Goal: Task Accomplishment & Management: Use online tool/utility

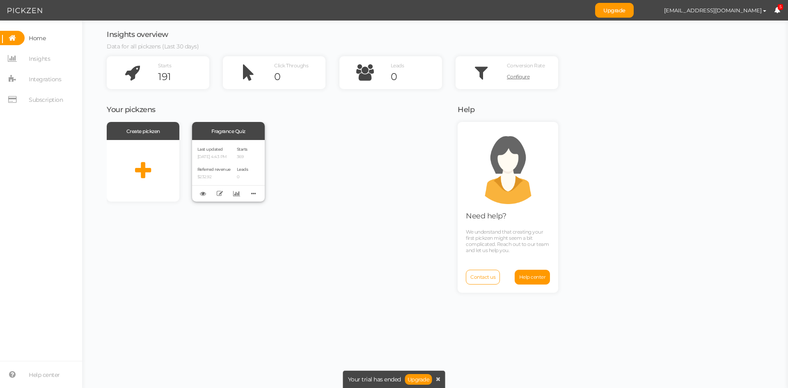
click at [216, 165] on div "Last updated [DATE] 4:43 PM Referred revenue $232.92" at bounding box center [214, 170] width 33 height 51
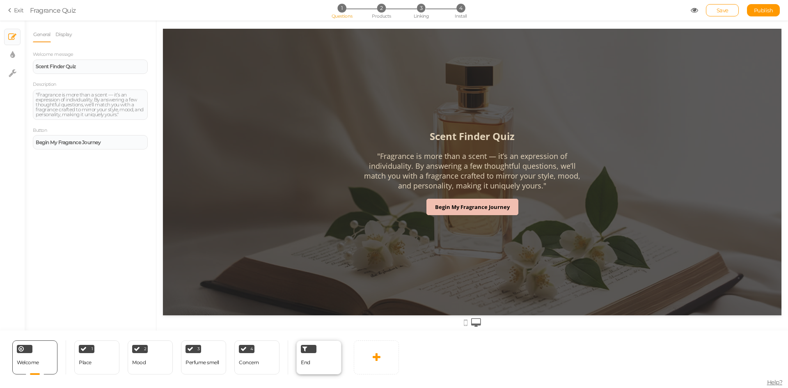
click at [317, 359] on div "End" at bounding box center [318, 357] width 45 height 34
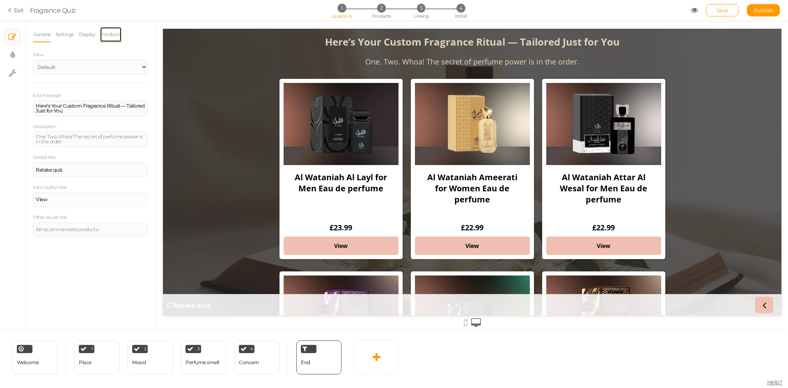
click at [107, 28] on link "Products" at bounding box center [111, 35] width 22 height 16
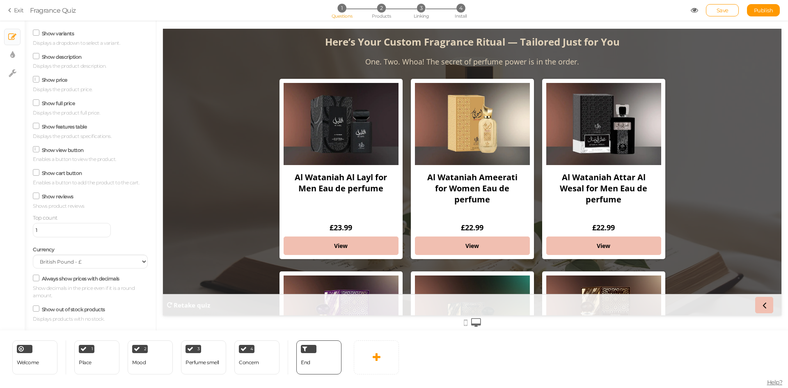
scroll to position [92, 0]
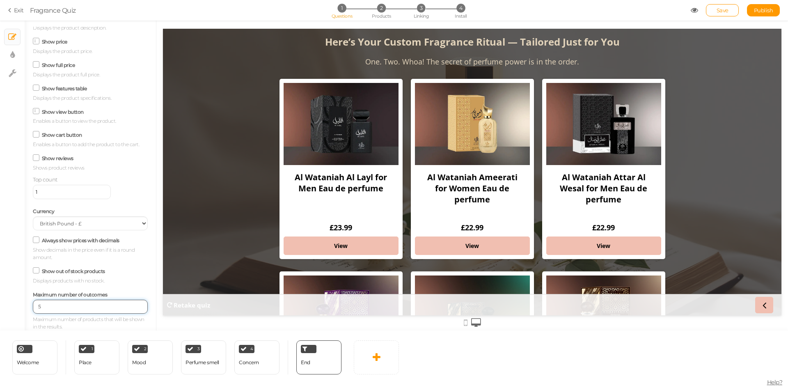
click at [133, 308] on input "5" at bounding box center [90, 307] width 115 height 14
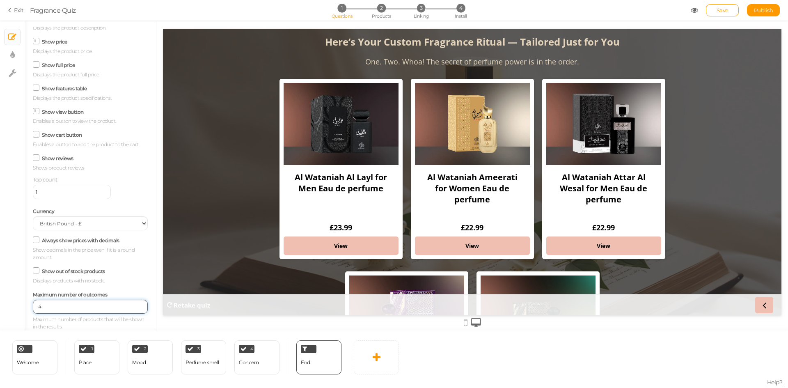
click at [133, 308] on input "4" at bounding box center [90, 307] width 115 height 14
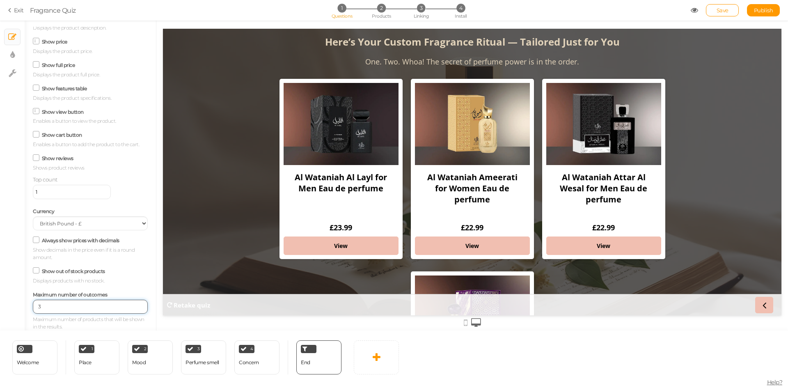
click at [133, 308] on input "3" at bounding box center [90, 307] width 115 height 14
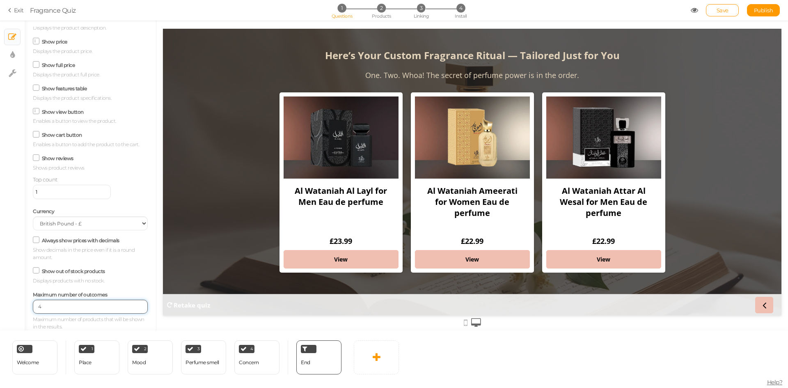
click at [133, 303] on input "4" at bounding box center [90, 307] width 115 height 14
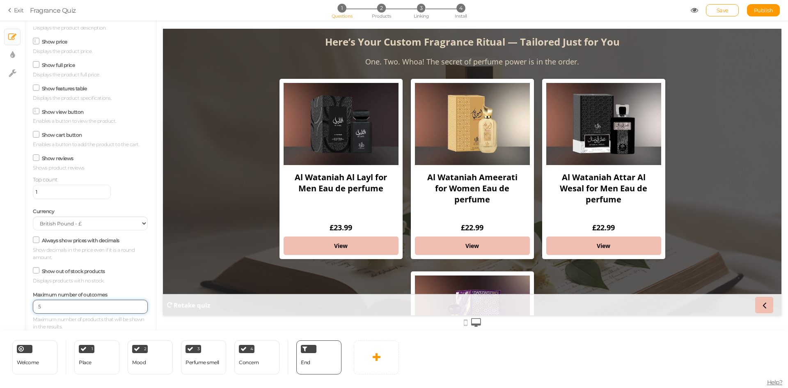
click at [134, 304] on input "5" at bounding box center [90, 307] width 115 height 14
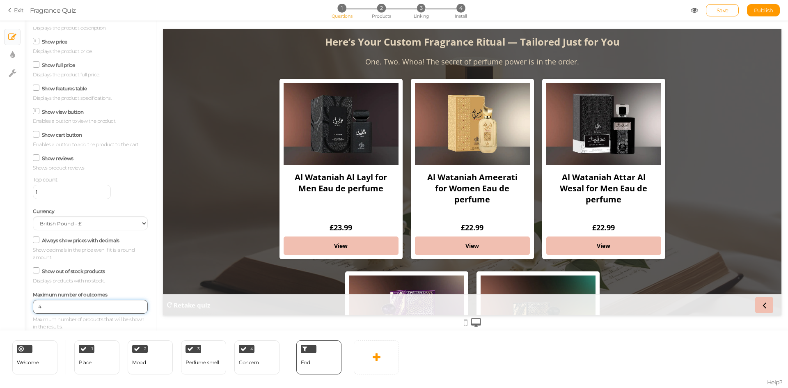
click at [133, 308] on input "4" at bounding box center [90, 307] width 115 height 14
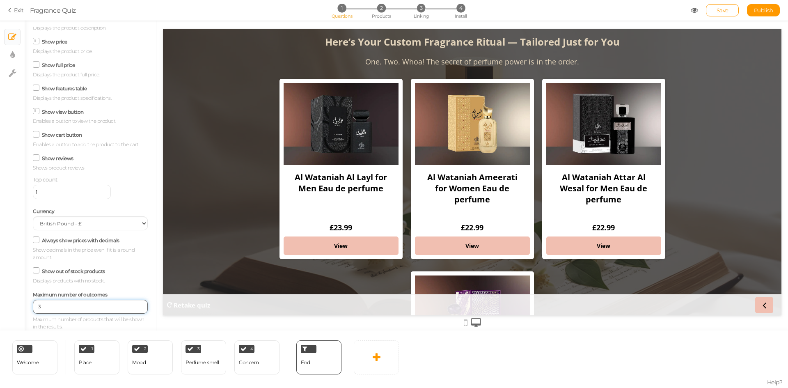
click at [133, 308] on input "3" at bounding box center [90, 307] width 115 height 14
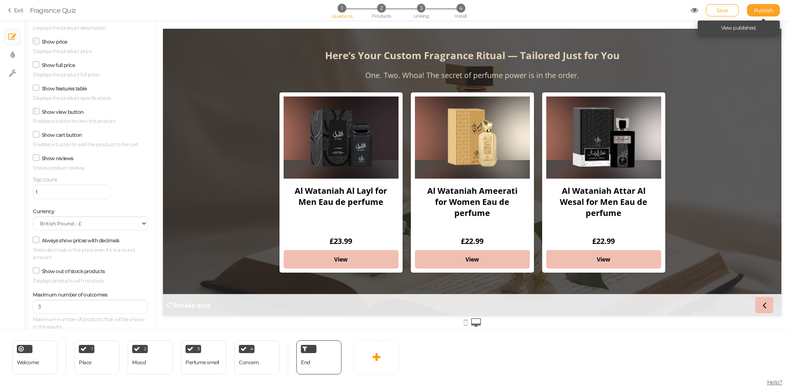
click at [761, 12] on span "Publish" at bounding box center [763, 10] width 19 height 7
click at [133, 305] on input "4" at bounding box center [90, 307] width 115 height 14
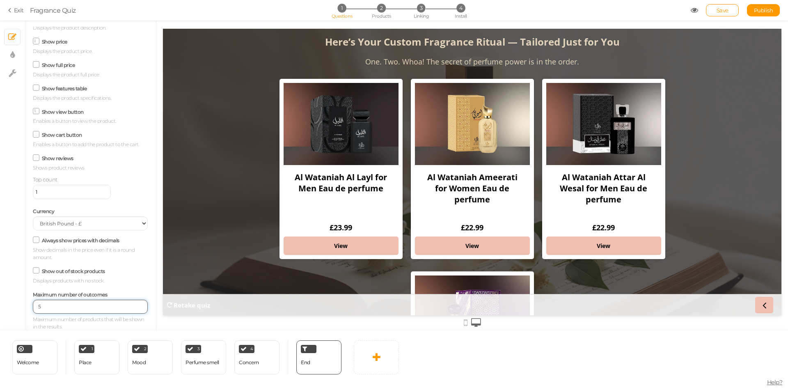
type input "5"
click at [133, 305] on input "5" at bounding box center [90, 307] width 115 height 14
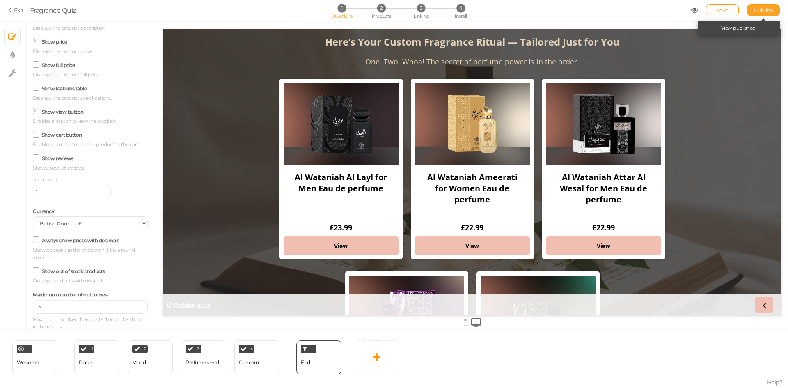
click at [754, 9] on span "Publish" at bounding box center [763, 10] width 19 height 7
click at [385, 14] on span "Products" at bounding box center [381, 16] width 19 height 6
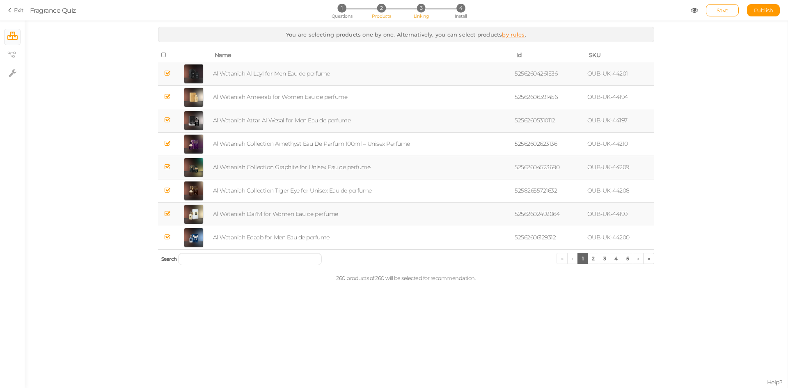
click at [420, 14] on span "Linking" at bounding box center [421, 16] width 15 height 6
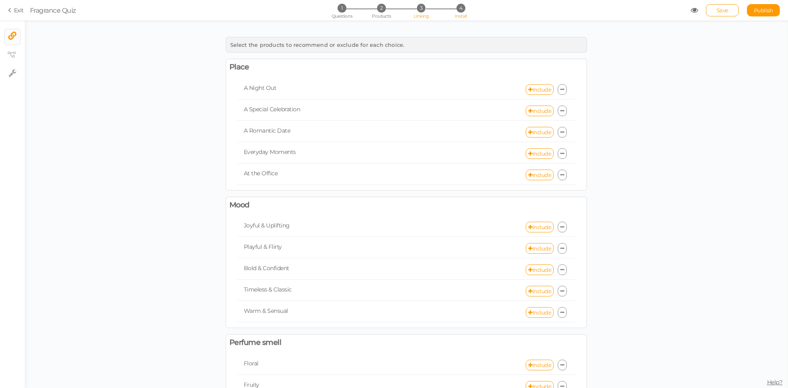
click at [461, 14] on span "Install" at bounding box center [461, 16] width 12 height 6
select select "pct"
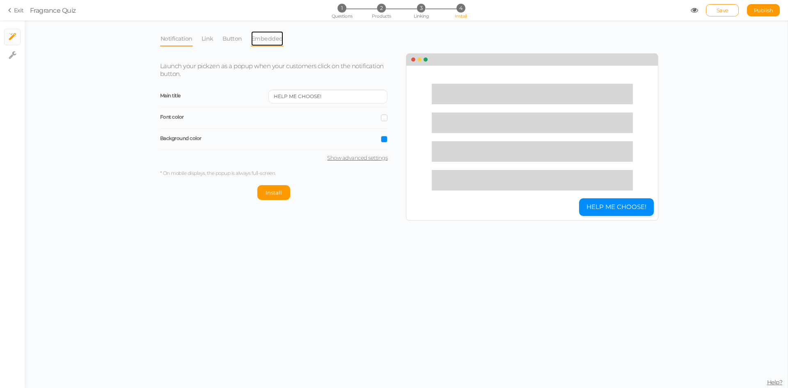
click at [269, 38] on link "Embedded" at bounding box center [267, 39] width 33 height 16
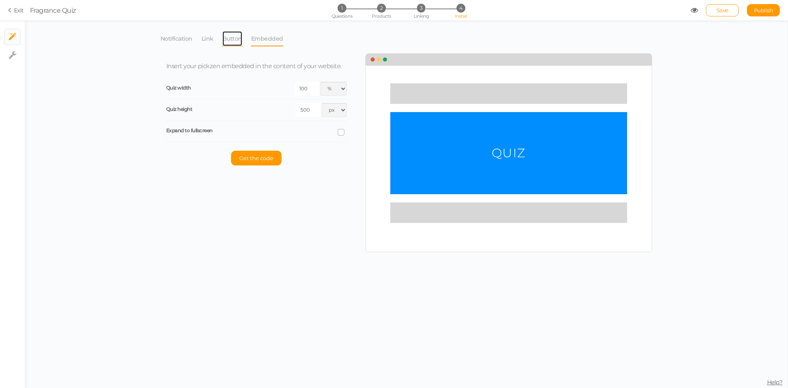
click at [234, 43] on link "Button" at bounding box center [232, 39] width 21 height 16
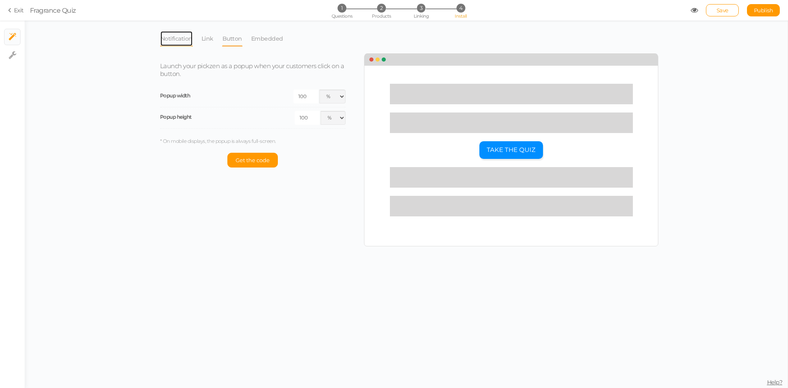
click at [188, 39] on link "Notification" at bounding box center [176, 39] width 33 height 16
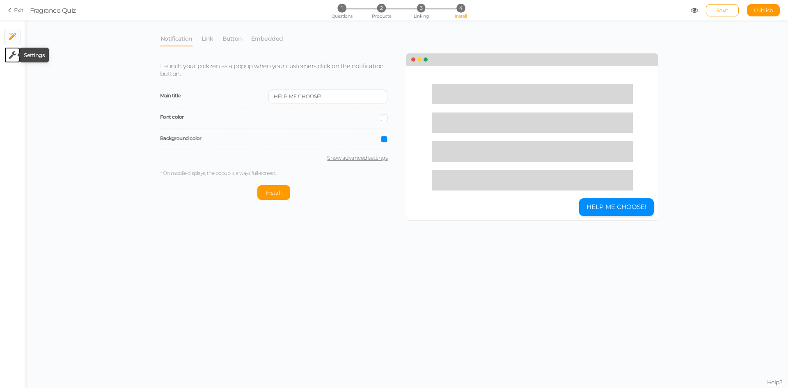
click at [14, 56] on icon at bounding box center [13, 55] width 8 height 8
select select "en"
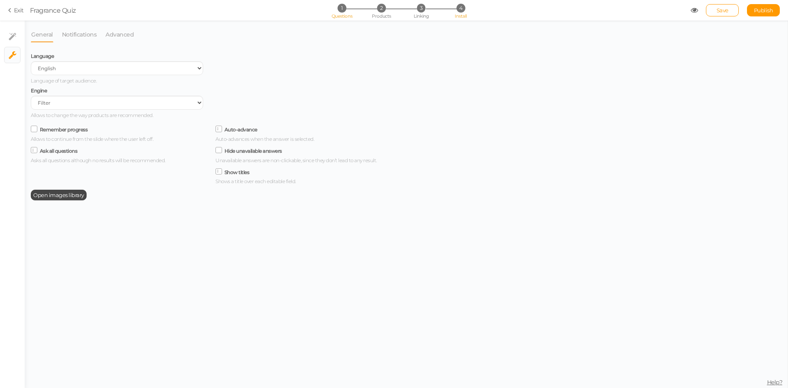
click at [343, 11] on span "1" at bounding box center [342, 8] width 9 height 9
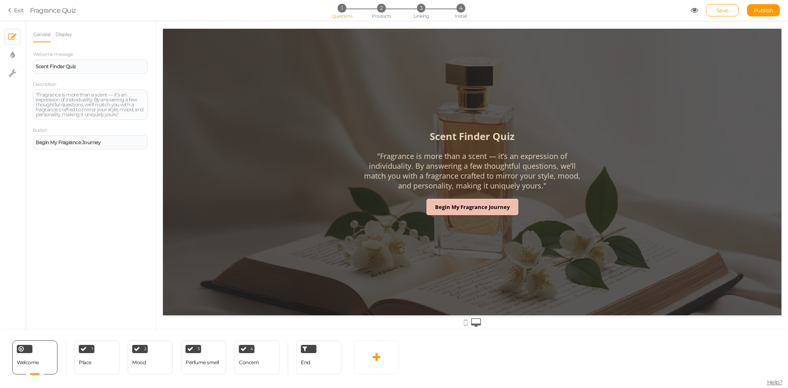
scroll to position [0, 0]
